Goal: Information Seeking & Learning: Learn about a topic

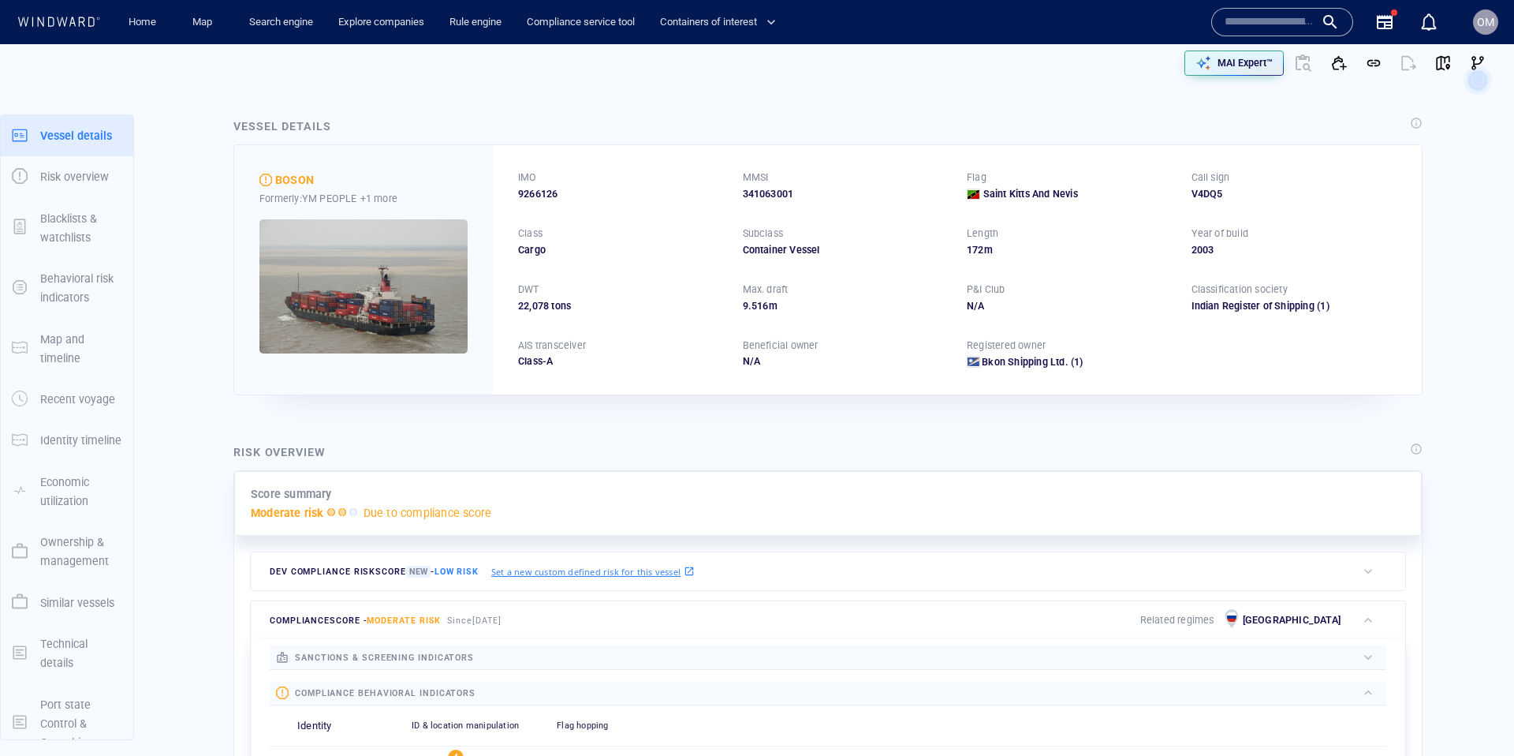
click at [1275, 28] on input "text" at bounding box center [1270, 22] width 90 height 24
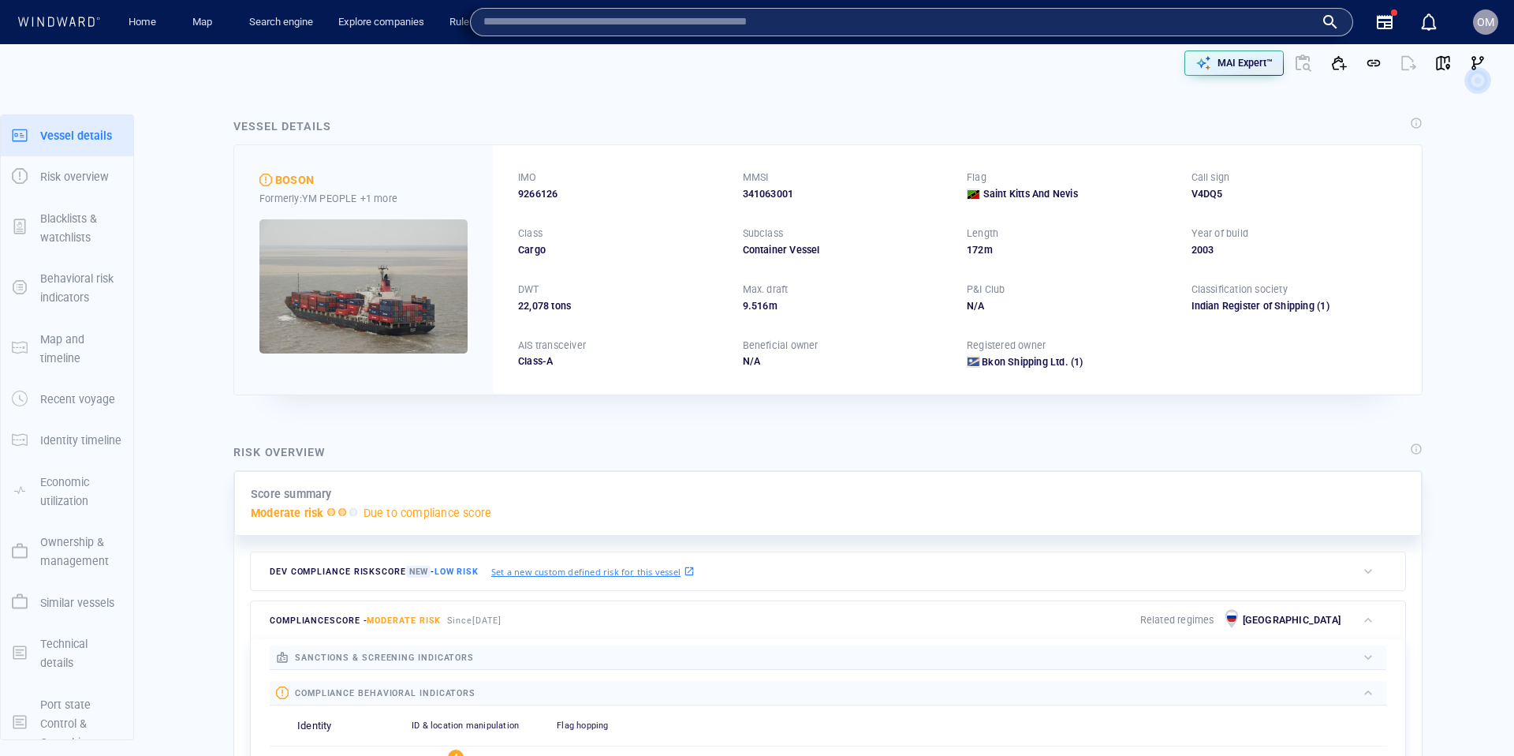
paste input "*******"
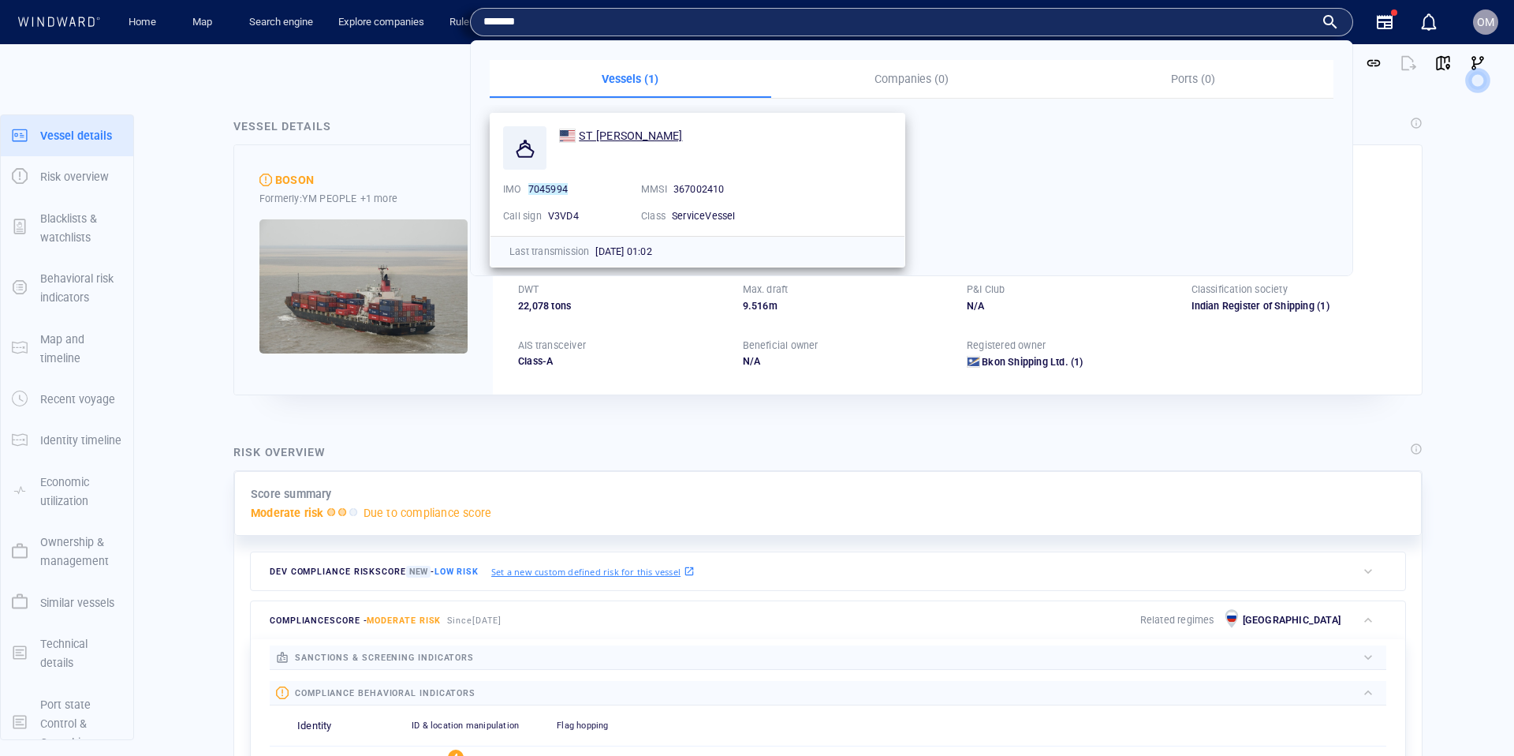
type input "*******"
click at [603, 134] on span "ST [PERSON_NAME]" at bounding box center [630, 135] width 103 height 13
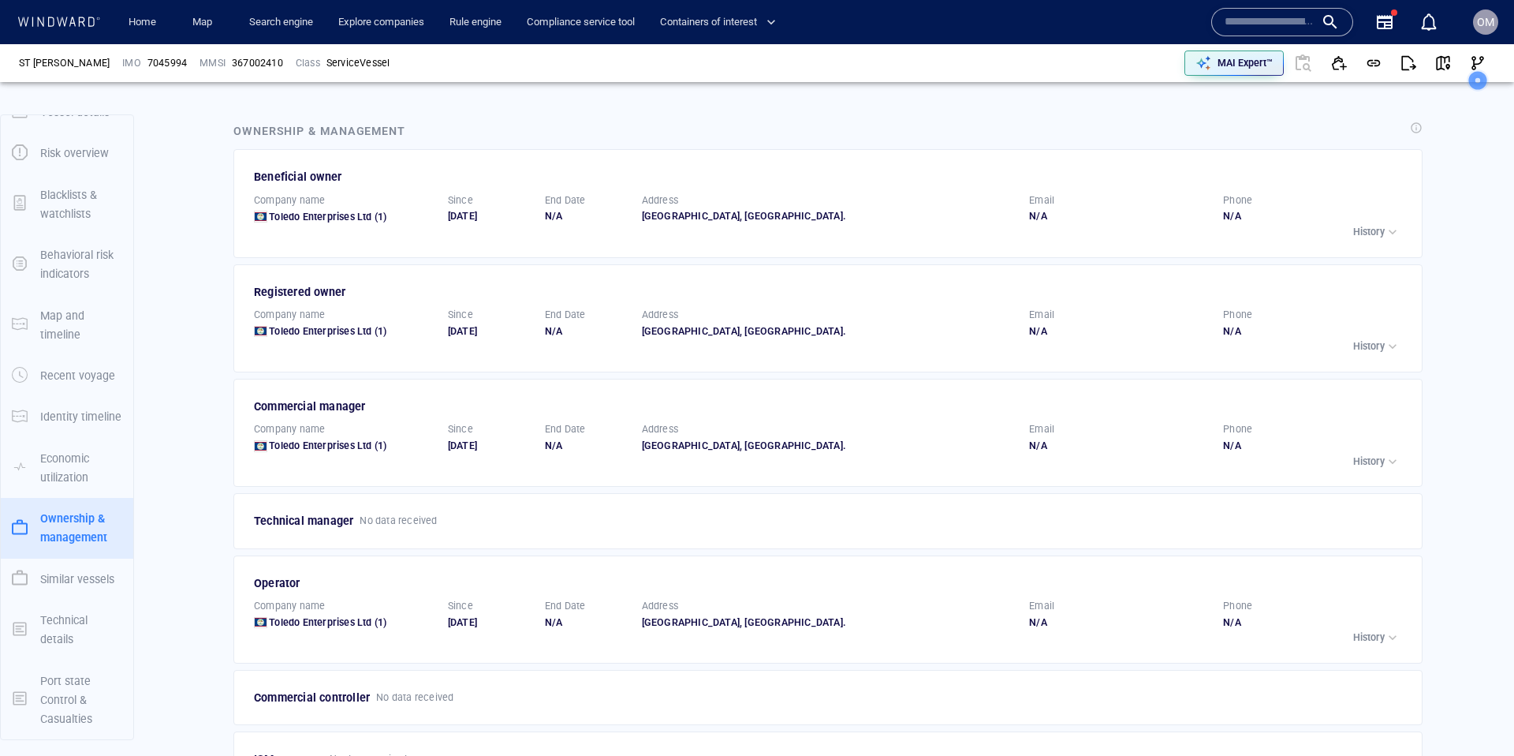
scroll to position [2271, 0]
click at [1377, 211] on div "Beneficial owner Company name Toledo Enterprises Ltd (1) Since 08/01/2025 End D…" at bounding box center [829, 202] width 1151 height 75
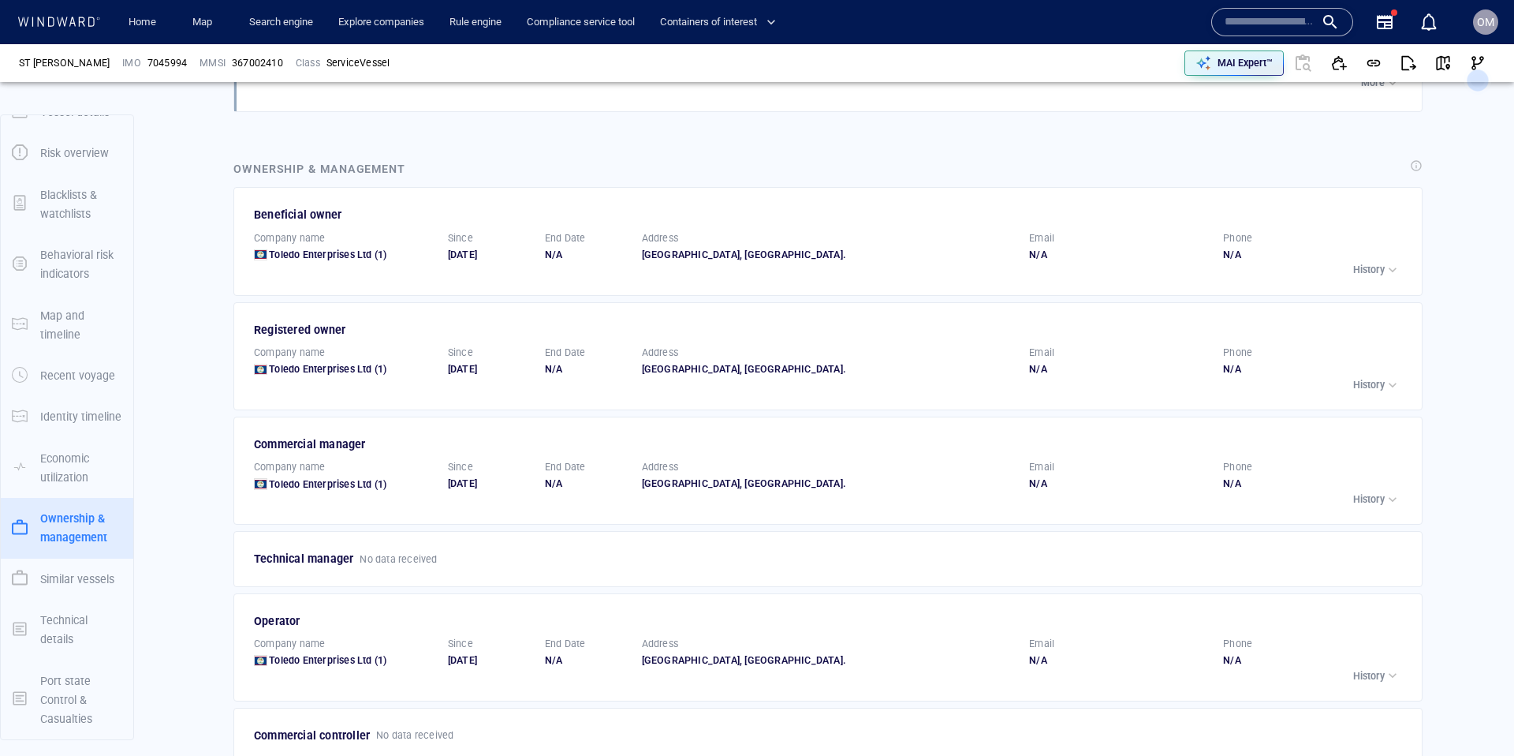
click at [1374, 263] on p "History" at bounding box center [1370, 270] width 32 height 14
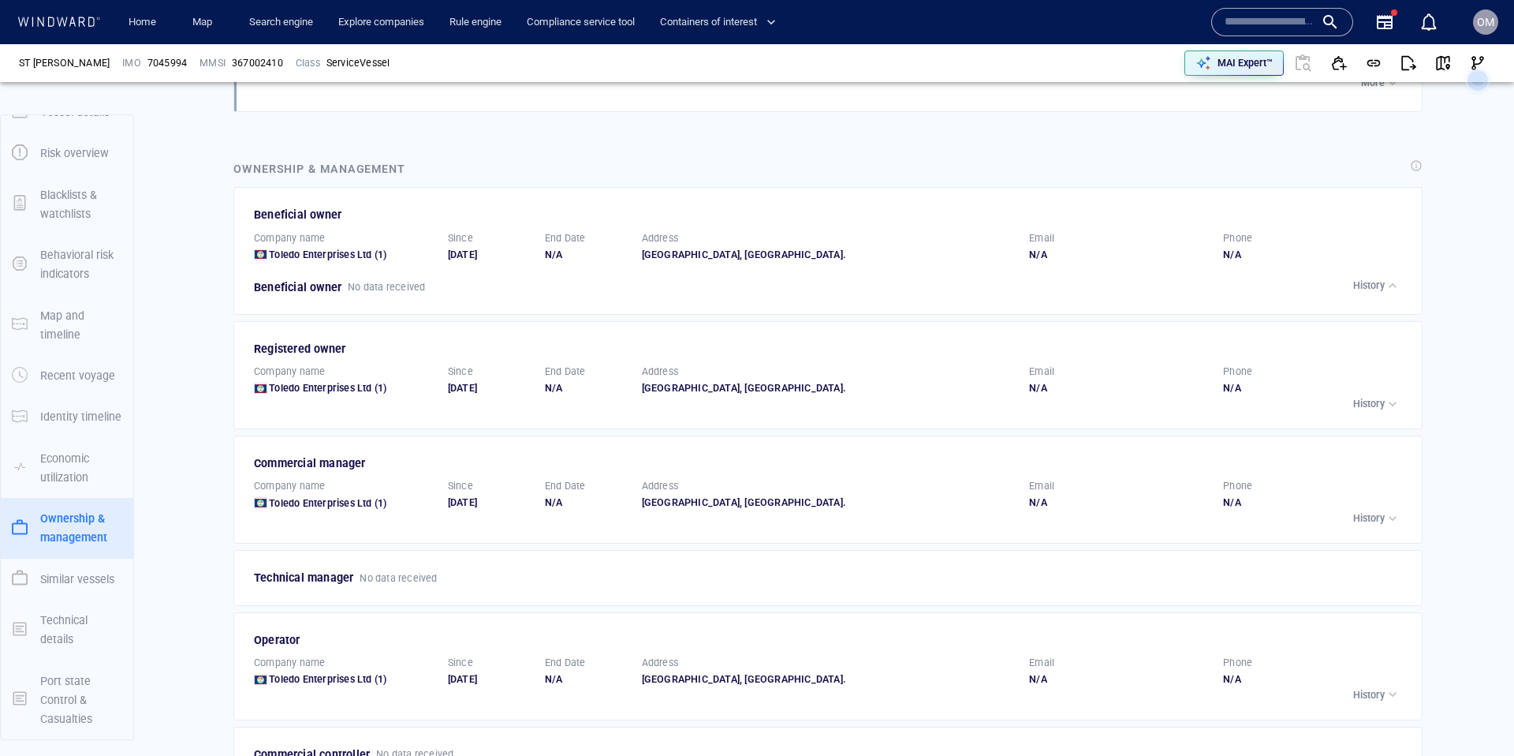
scroll to position [2313, 0]
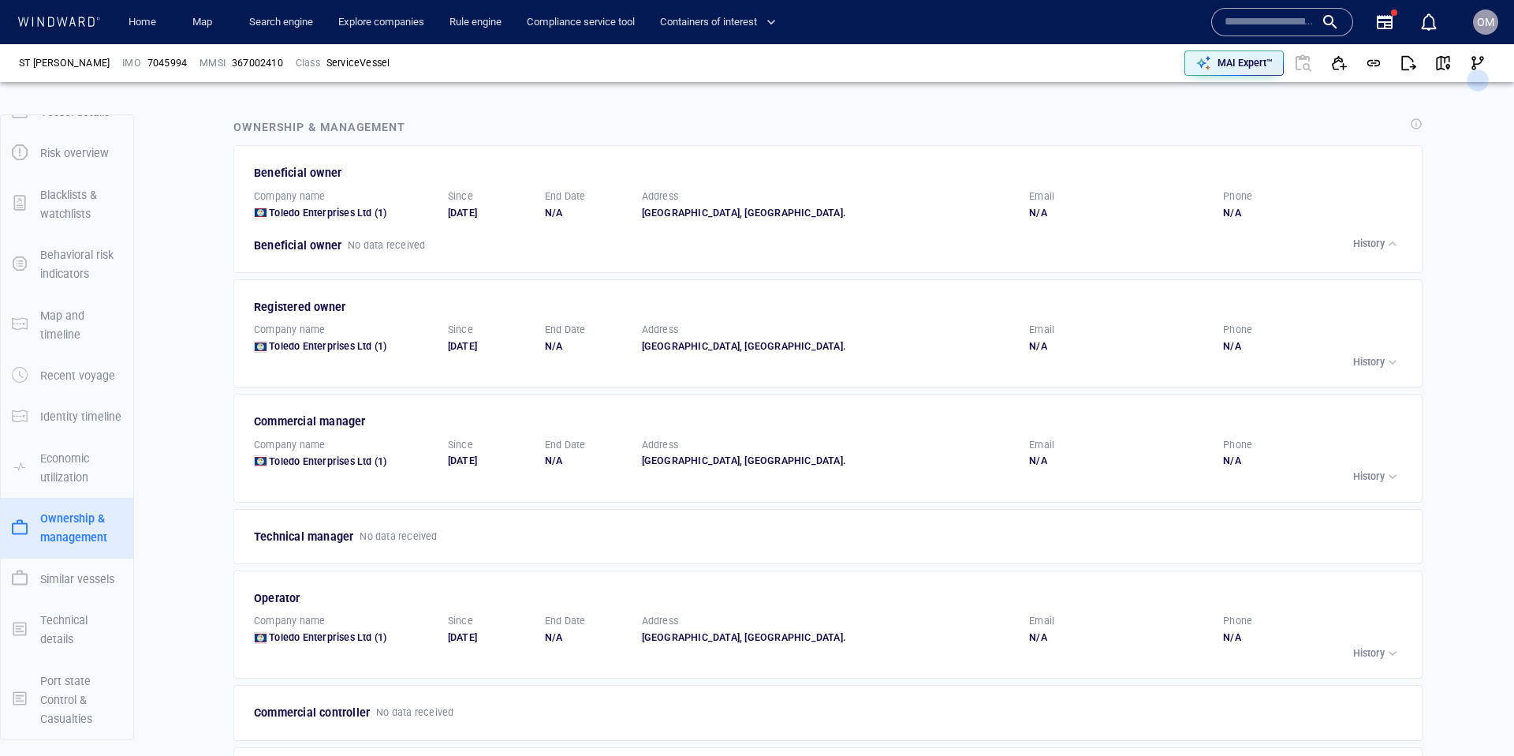
click at [1382, 237] on p "History" at bounding box center [1370, 244] width 32 height 14
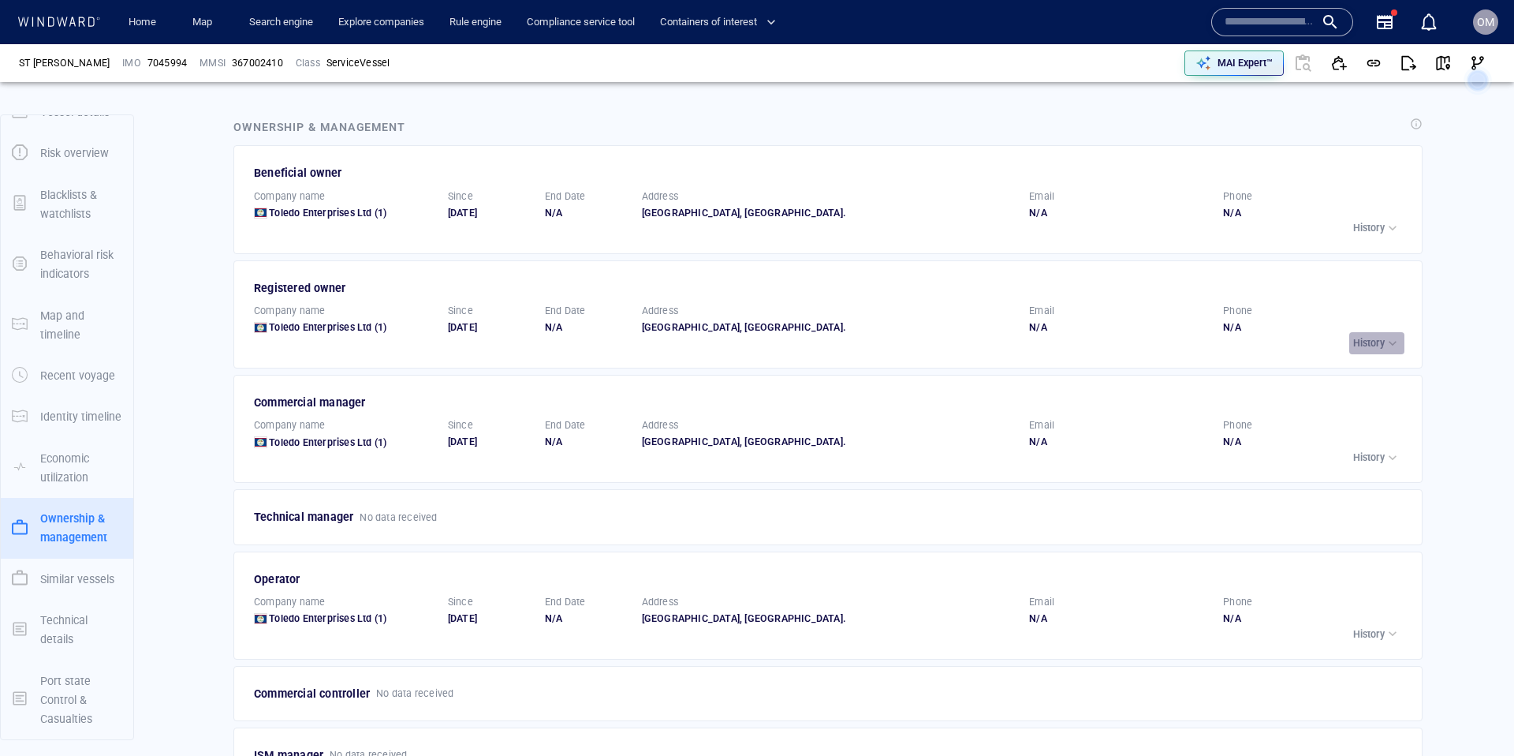
click at [1369, 332] on button "History" at bounding box center [1377, 343] width 55 height 22
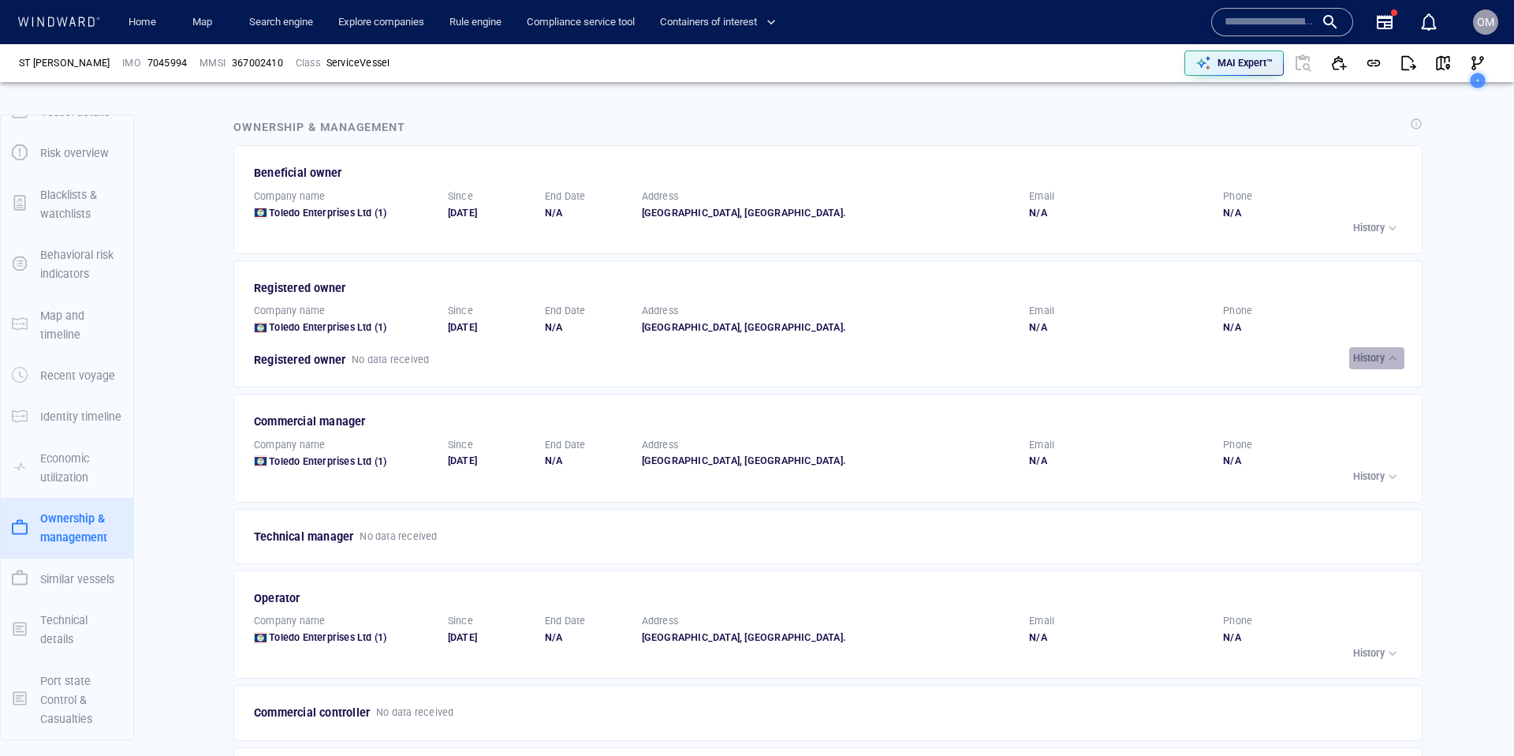
click at [1372, 351] on p "History" at bounding box center [1370, 358] width 32 height 14
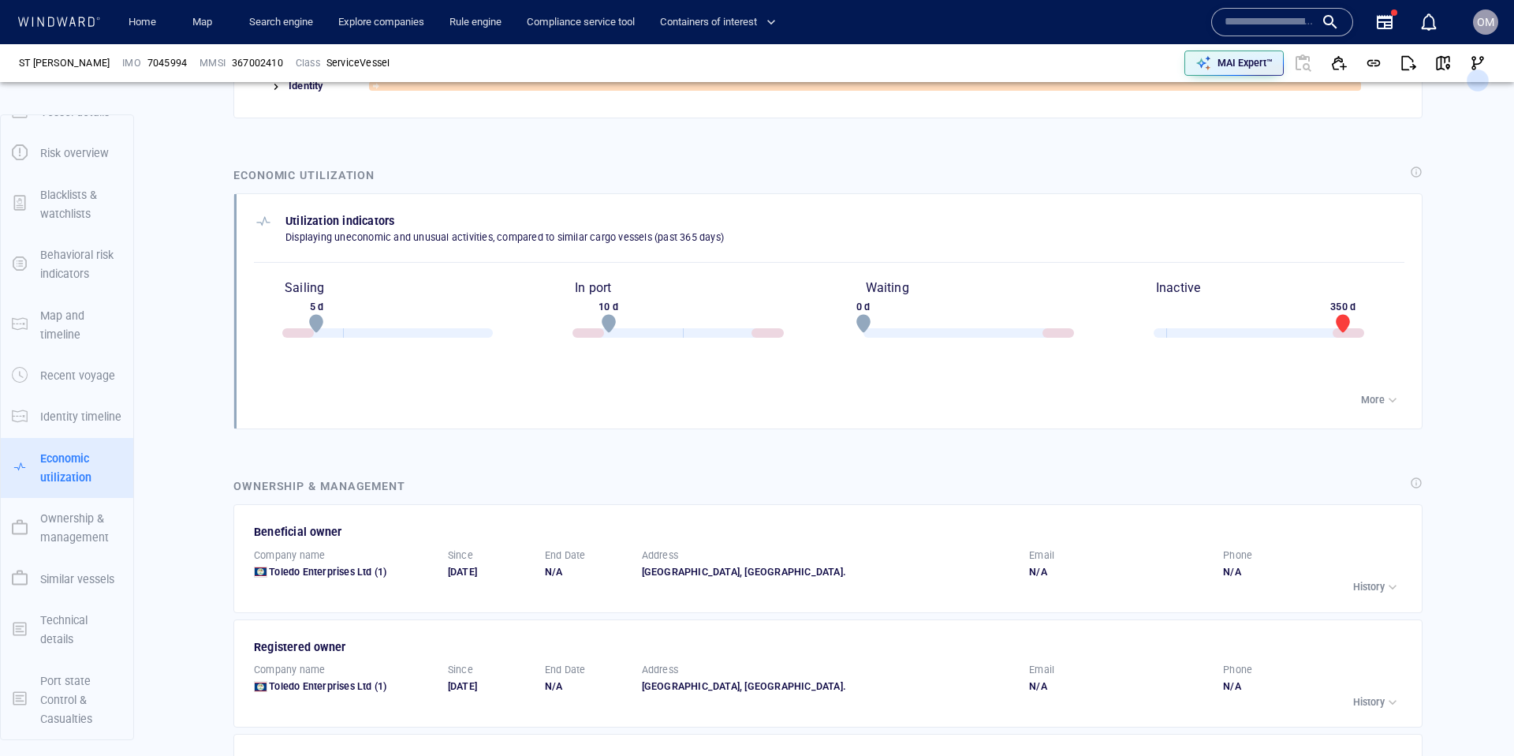
scroll to position [1993, 0]
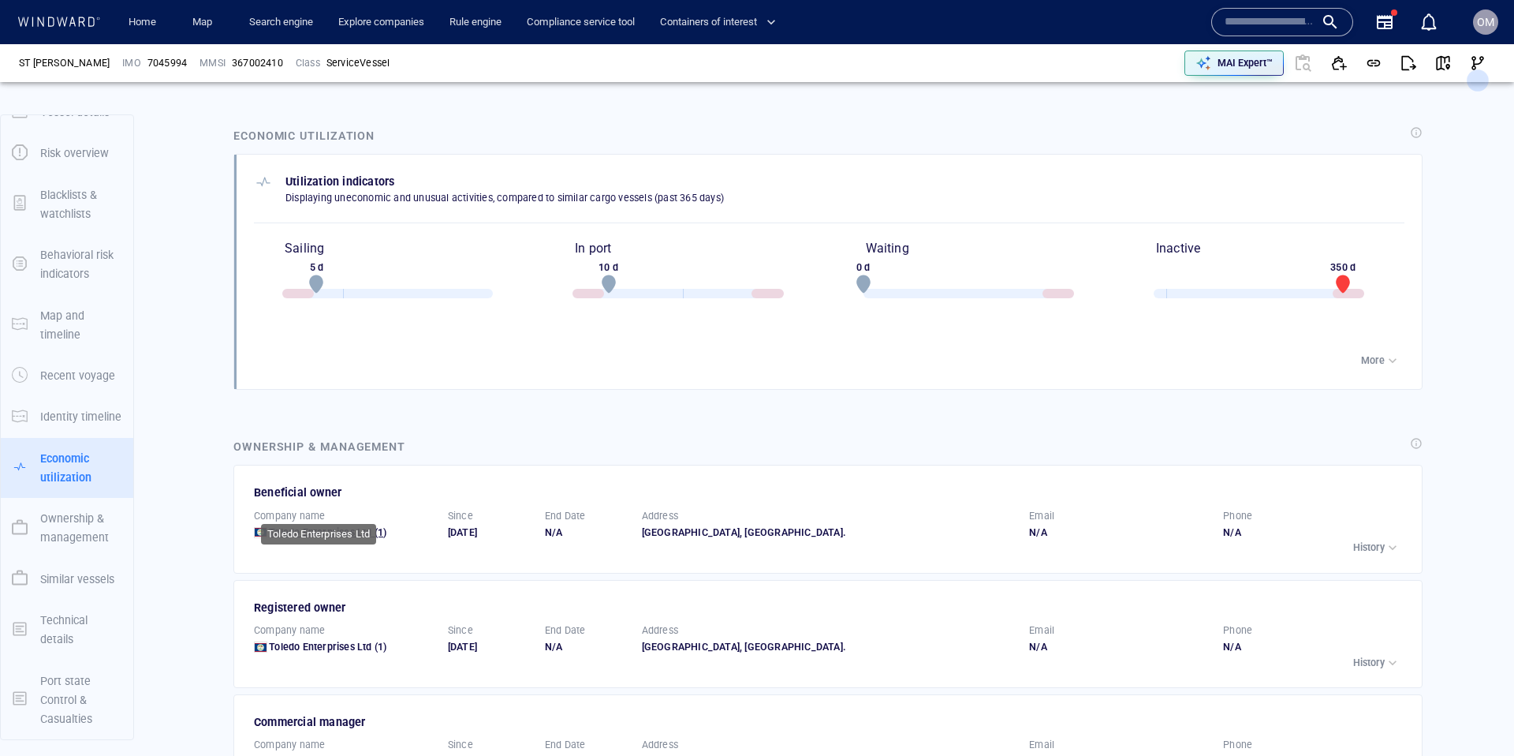
click at [323, 526] on span "Toledo Enterprises Ltd" at bounding box center [320, 532] width 103 height 12
